Goal: Navigation & Orientation: Understand site structure

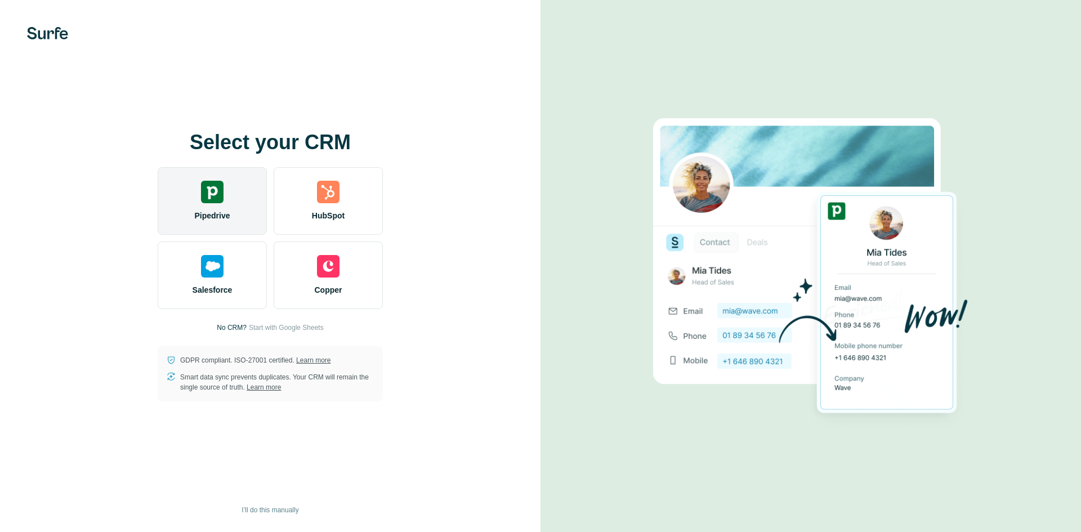
click at [204, 207] on div "Pipedrive" at bounding box center [212, 201] width 109 height 68
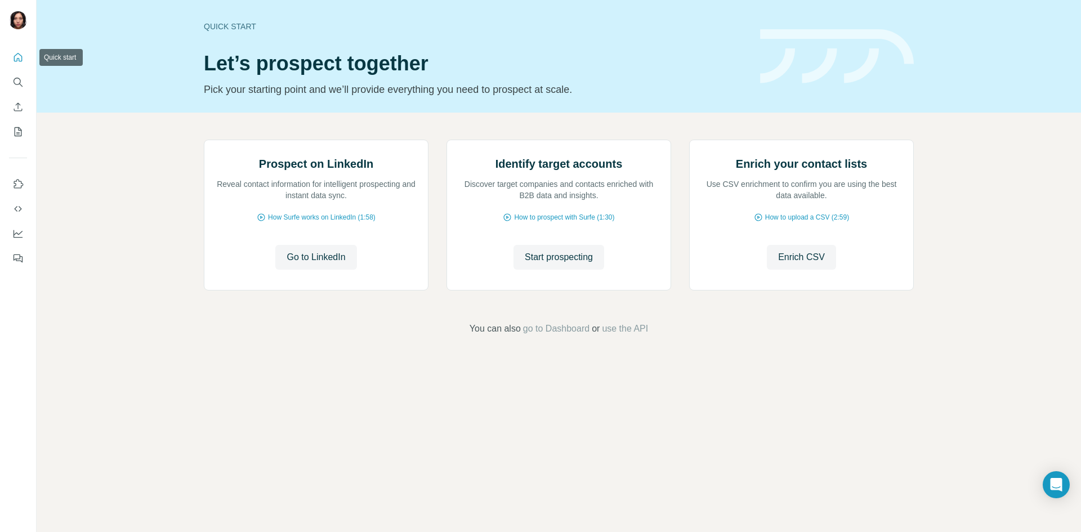
click at [16, 60] on icon "Quick start" at bounding box center [17, 57] width 11 height 11
click at [21, 184] on icon "Use Surfe on LinkedIn" at bounding box center [17, 183] width 11 height 11
click at [20, 59] on icon "Quick start" at bounding box center [17, 57] width 11 height 11
click at [15, 234] on icon "Dashboard" at bounding box center [18, 233] width 9 height 5
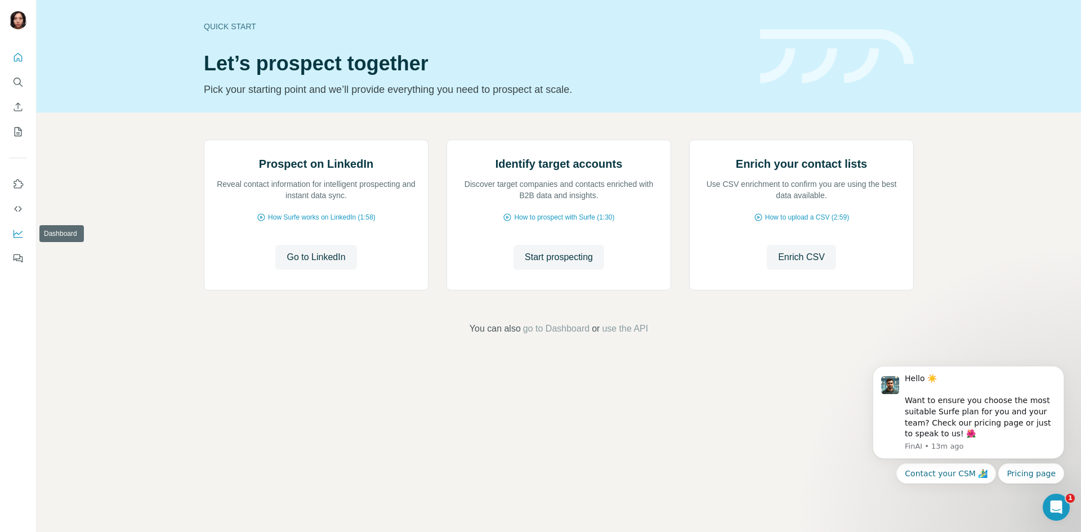
click at [16, 238] on icon "Dashboard" at bounding box center [18, 234] width 9 height 8
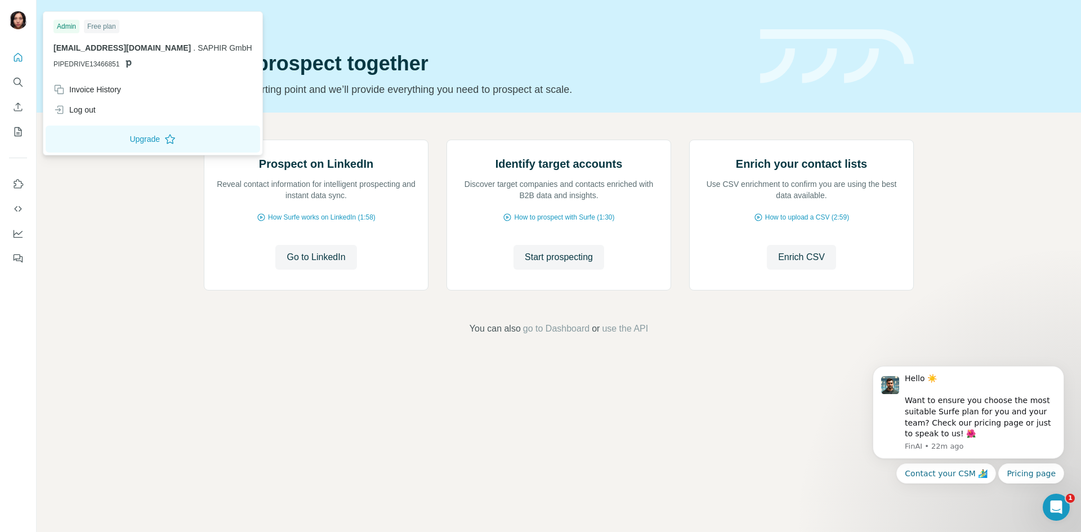
click at [12, 23] on img at bounding box center [18, 20] width 18 height 18
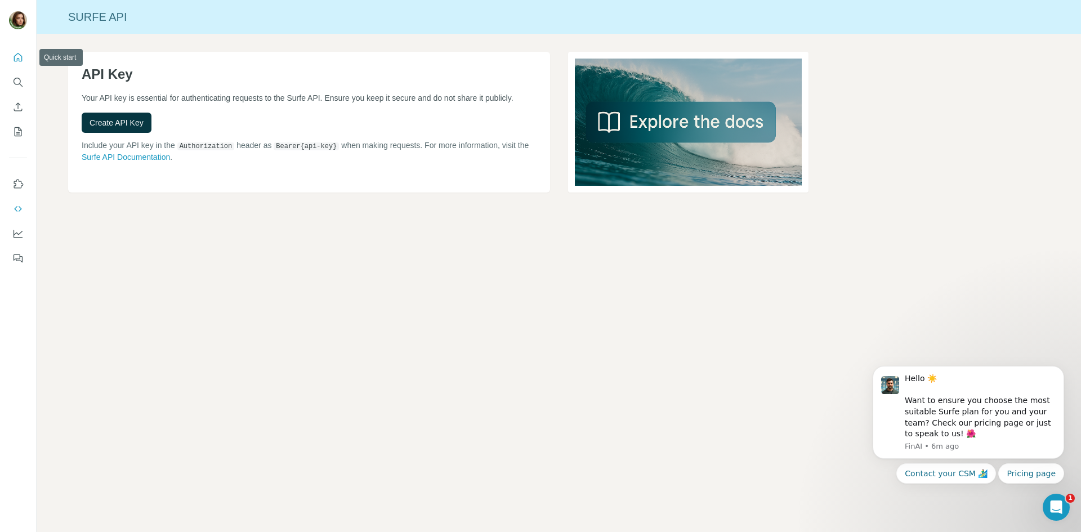
click at [17, 60] on icon "Quick start" at bounding box center [18, 57] width 8 height 8
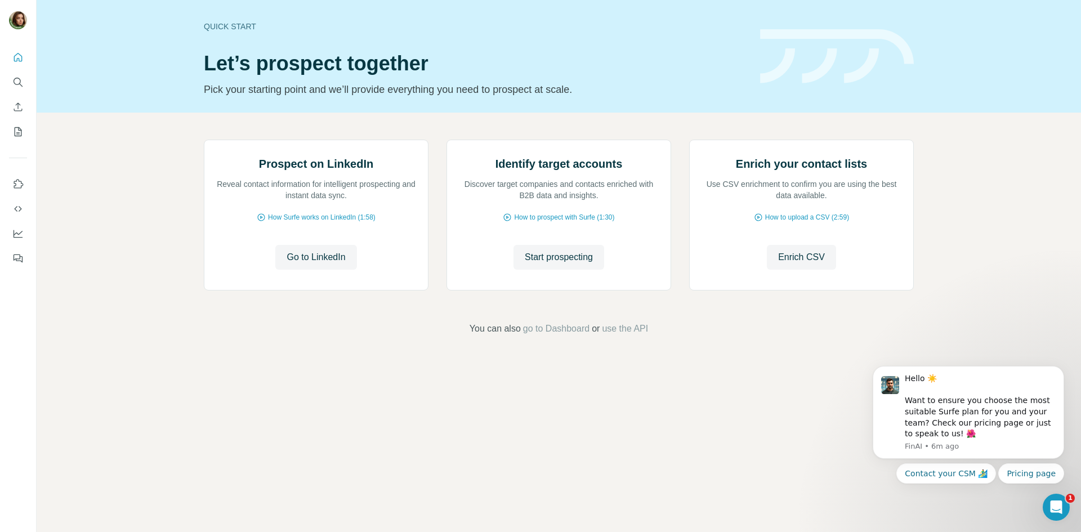
click at [100, 114] on div "Prospect on LinkedIn Reveal contact information for intelligent prospecting and…" at bounding box center [559, 238] width 1044 height 250
click at [21, 133] on icon "My lists" at bounding box center [18, 131] width 7 height 9
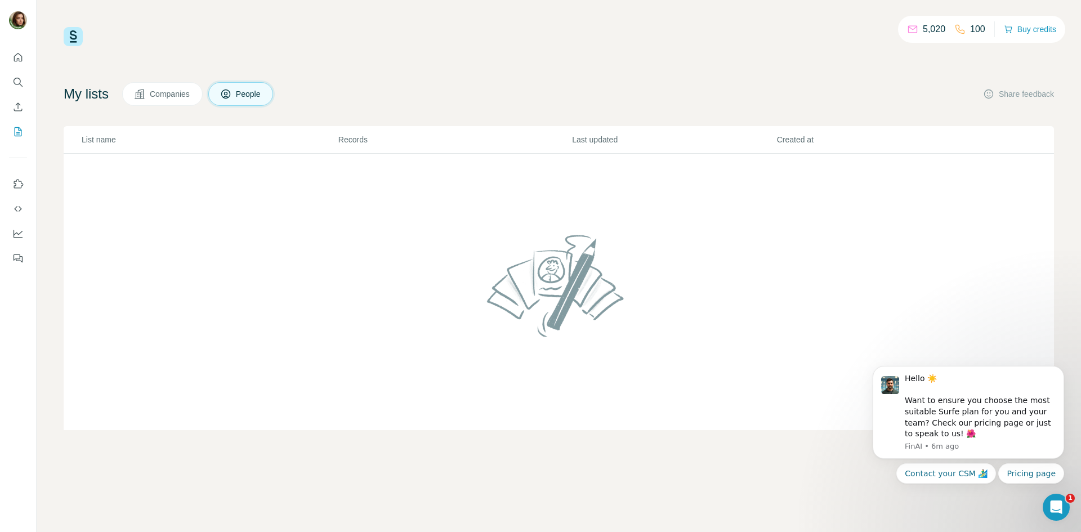
click at [159, 96] on span "Companies" at bounding box center [170, 93] width 41 height 11
click at [254, 101] on button "People" at bounding box center [240, 94] width 65 height 24
click at [18, 231] on icon "Dashboard" at bounding box center [17, 233] width 11 height 11
